Goal: Task Accomplishment & Management: Manage account settings

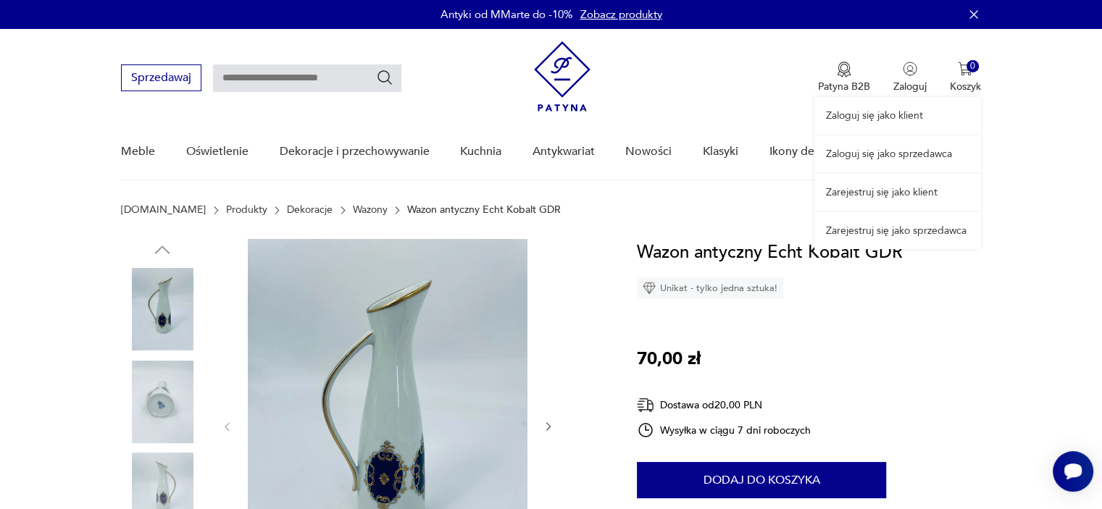
click at [898, 109] on link "Zaloguj się jako klient" at bounding box center [897, 115] width 167 height 37
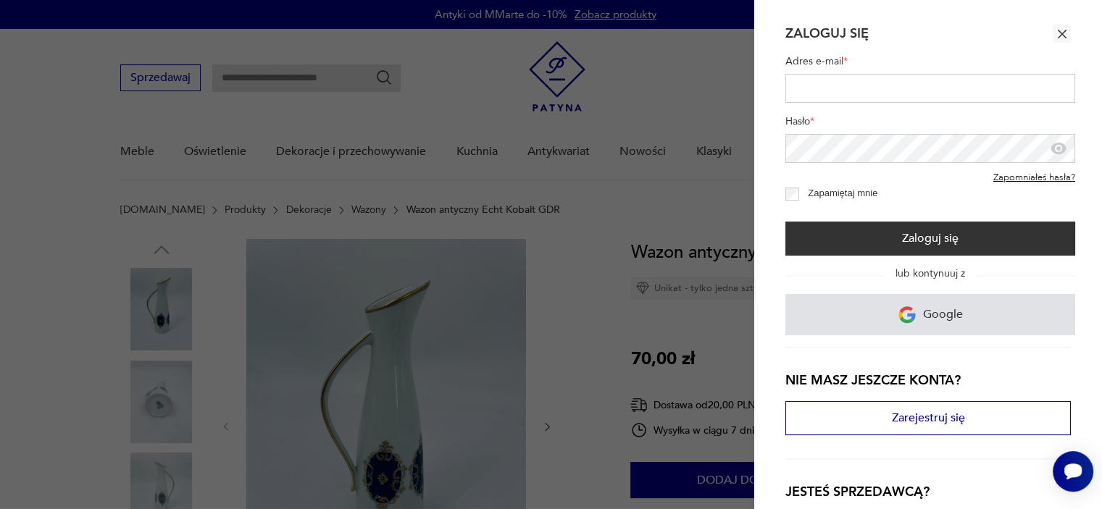
click at [894, 306] on link "Google" at bounding box center [930, 314] width 290 height 41
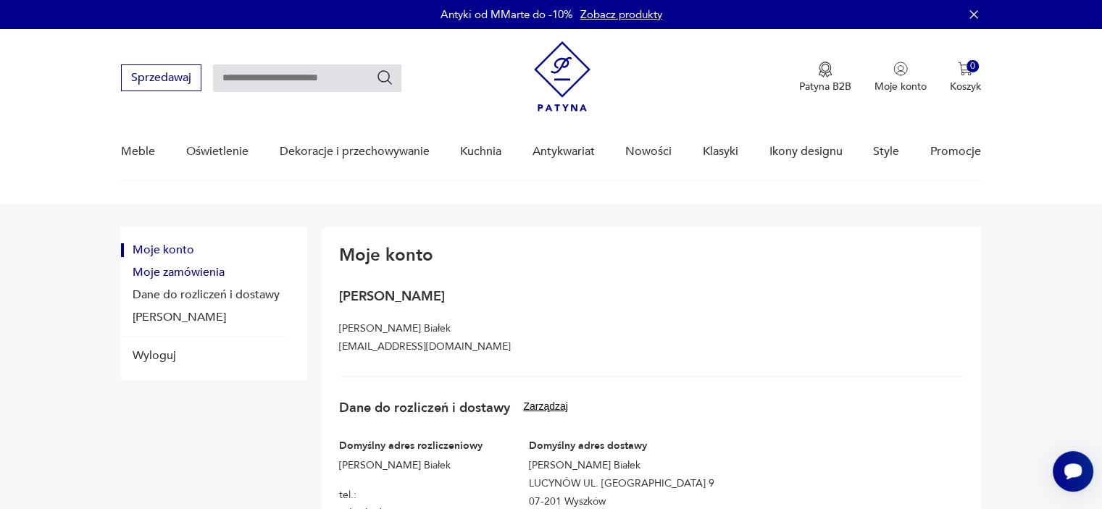
click at [165, 272] on button "Moje zamówienia" at bounding box center [203, 273] width 164 height 14
